Goal: Check status

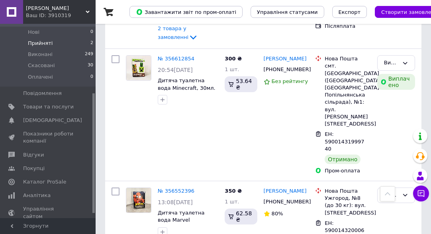
scroll to position [119, 0]
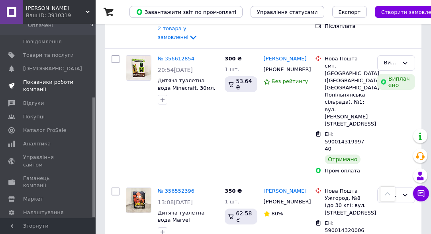
click at [49, 79] on span "Показники роботи компанії" at bounding box center [48, 86] width 51 height 14
